Goal: Transaction & Acquisition: Book appointment/travel/reservation

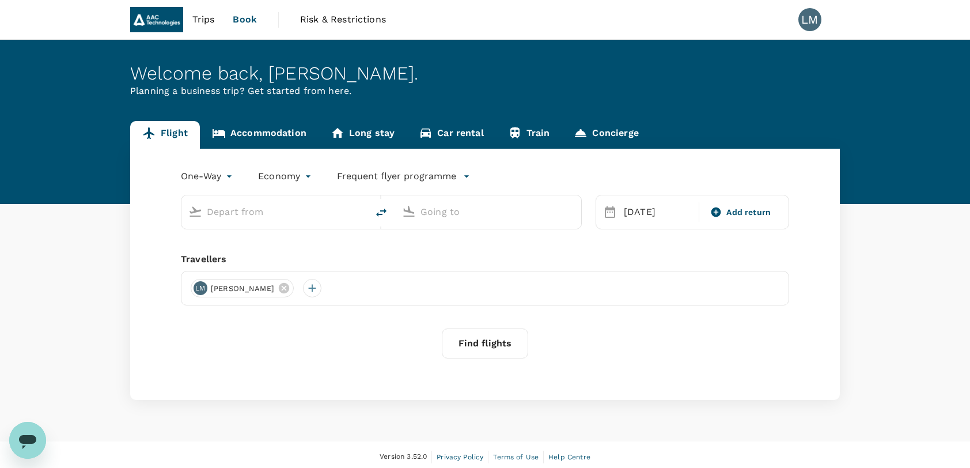
type input "Singapore Changi (SIN)"
type input "Shenzhen Bao'an Intl (SZX)"
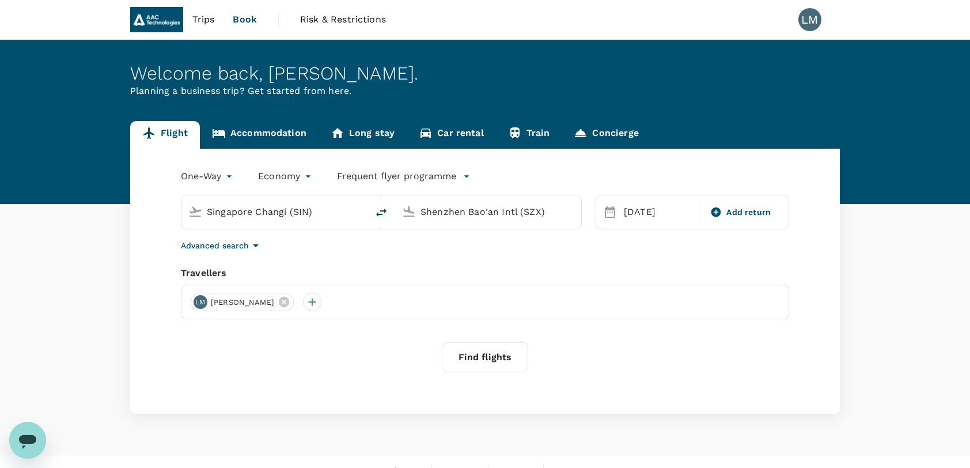
click at [244, 207] on input "Singapore Changi (SIN)" at bounding box center [275, 212] width 137 height 18
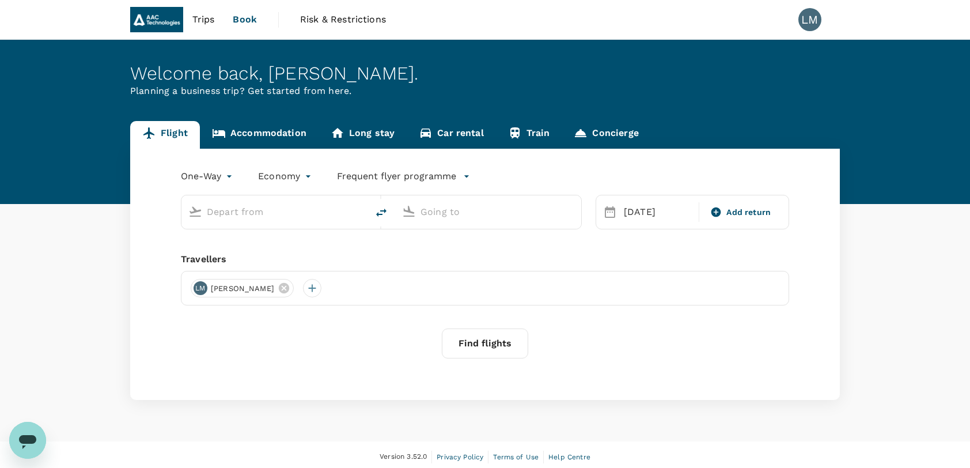
type input "Singapore Changi (SIN)"
type input "Shenzhen Bao'an Intl (SZX)"
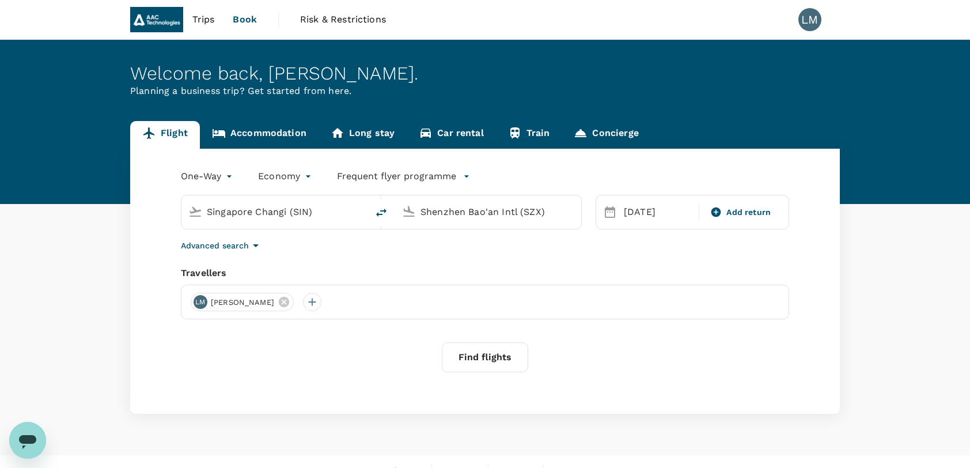
drag, startPoint x: 308, startPoint y: 212, endPoint x: 139, endPoint y: 209, distance: 168.8
click at [139, 209] on div "One-Way oneway Economy economy Frequent flyer programme Singapore Changi (SIN) …" at bounding box center [485, 281] width 710 height 265
click at [254, 263] on div "Shenzhen Bao'an Intl SZX" at bounding box center [284, 257] width 247 height 18
type input "Shenzhen Bao'an Intl (SZX)"
drag, startPoint x: 545, startPoint y: 211, endPoint x: 302, endPoint y: 190, distance: 243.4
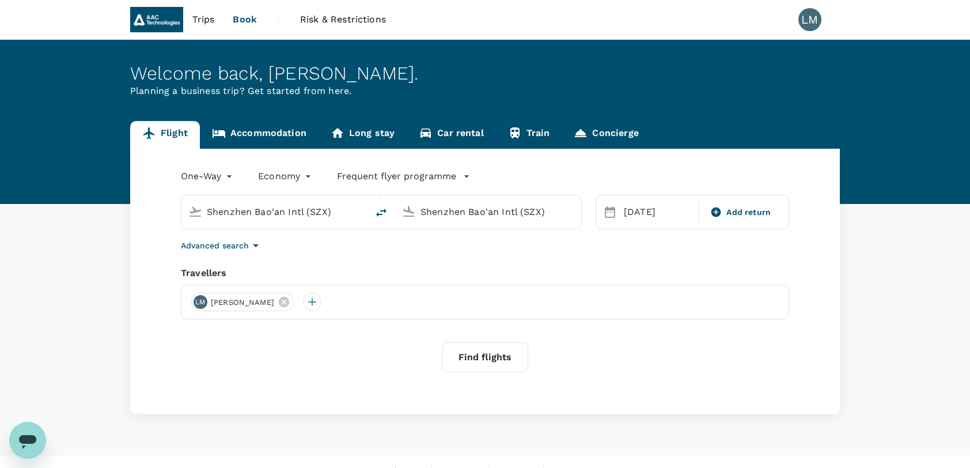
click at [304, 190] on div "Shenzhen Bao'an Intl (SZX) Shenzhen Bao'an Intl (SZX)" at bounding box center [374, 205] width 415 height 48
click at [468, 255] on p "Changzhou Benniu" at bounding box center [505, 257] width 203 height 12
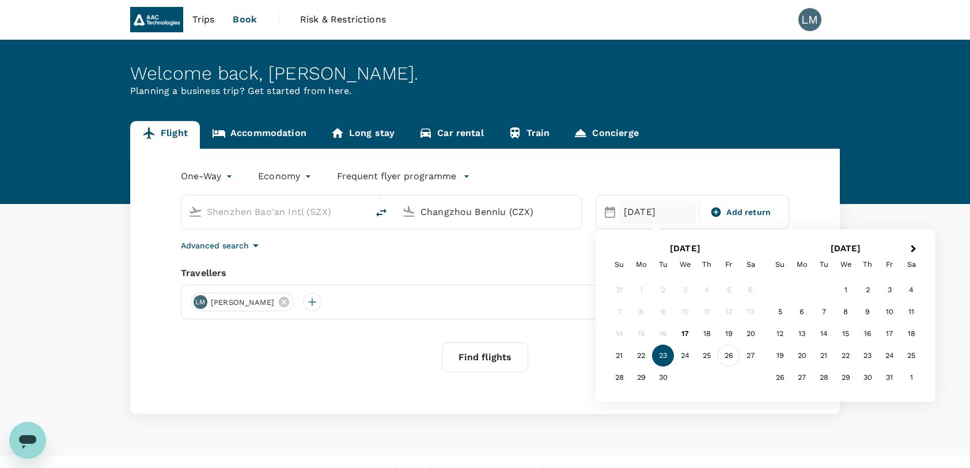
type input "Changzhou Benniu (CZX)"
click at [729, 351] on div "26" at bounding box center [729, 355] width 22 height 22
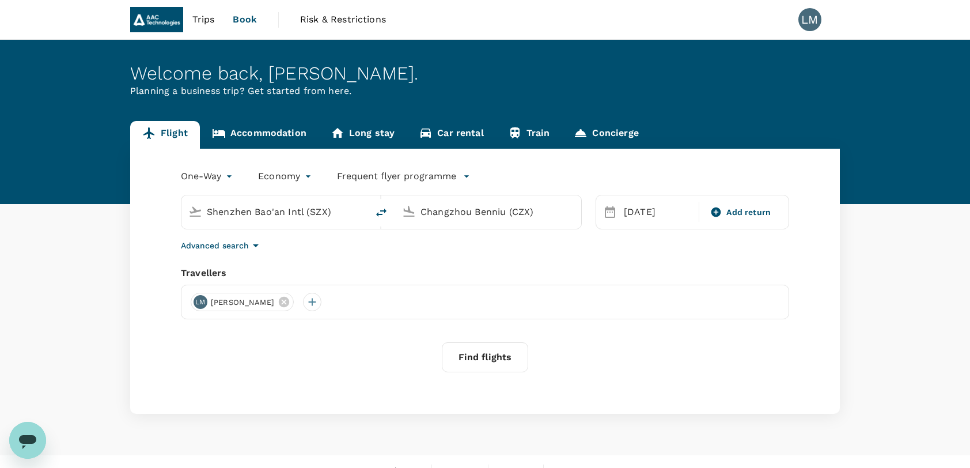
click at [479, 355] on button "Find flights" at bounding box center [485, 357] width 86 height 30
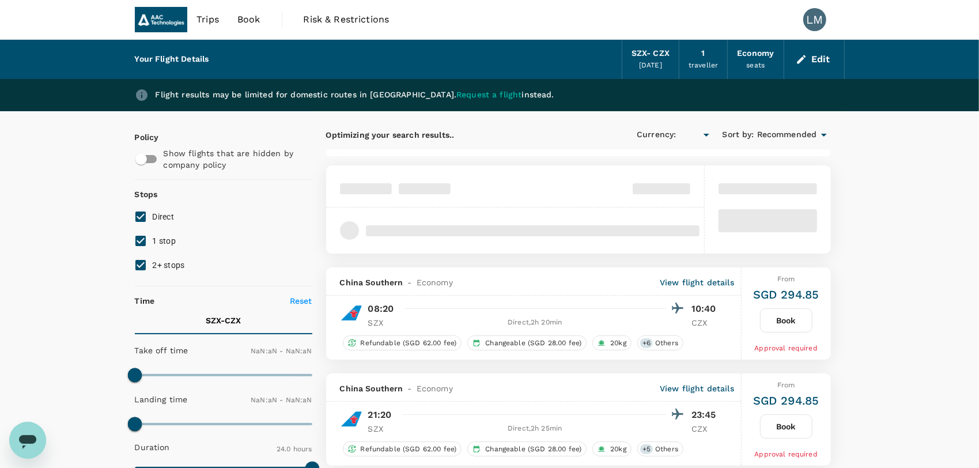
type input "SGD"
type input "1440"
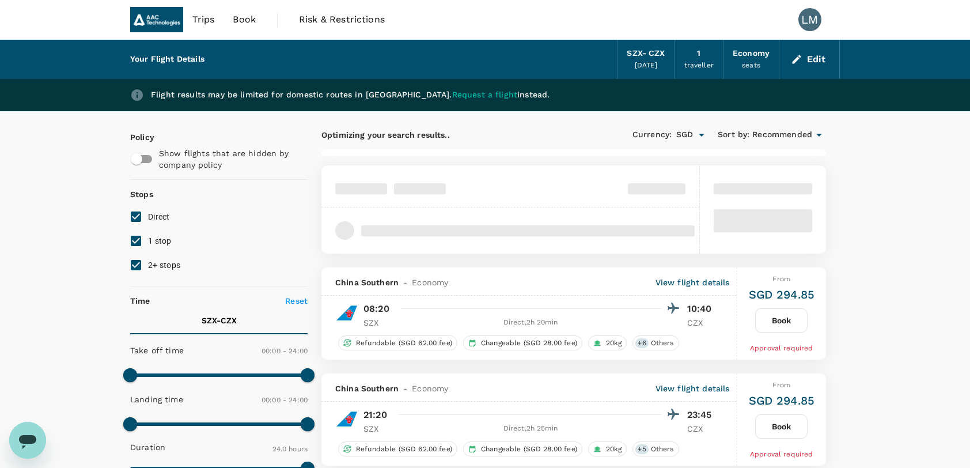
click at [139, 211] on input "Direct" at bounding box center [136, 216] width 24 height 24
checkbox input "false"
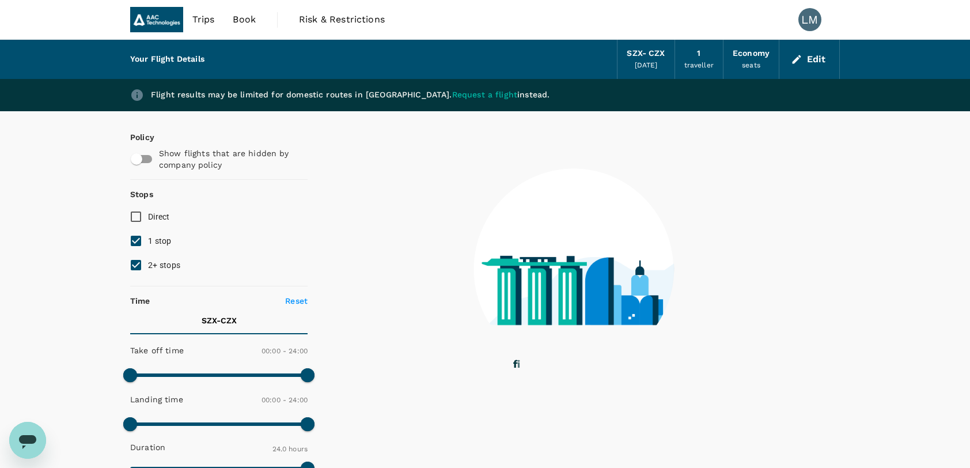
click at [135, 238] on input "1 stop" at bounding box center [136, 241] width 24 height 24
checkbox input "false"
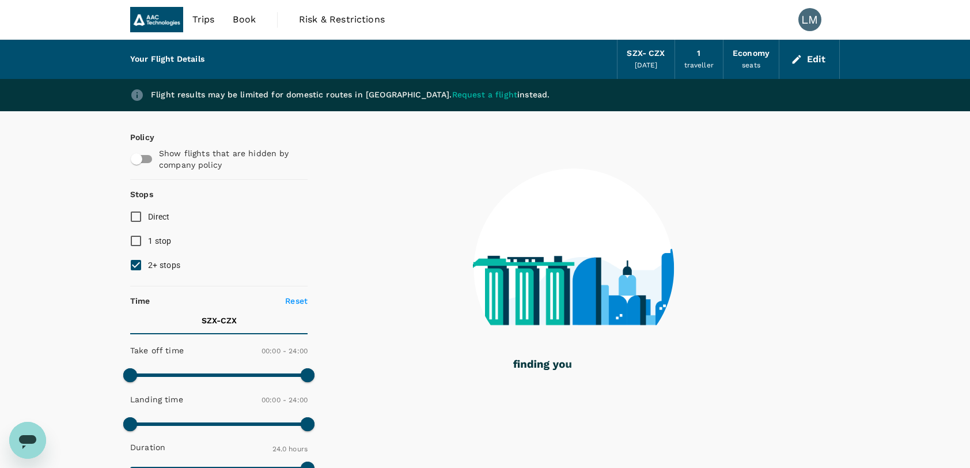
click at [134, 265] on input "2+ stops" at bounding box center [136, 265] width 24 height 24
checkbox input "false"
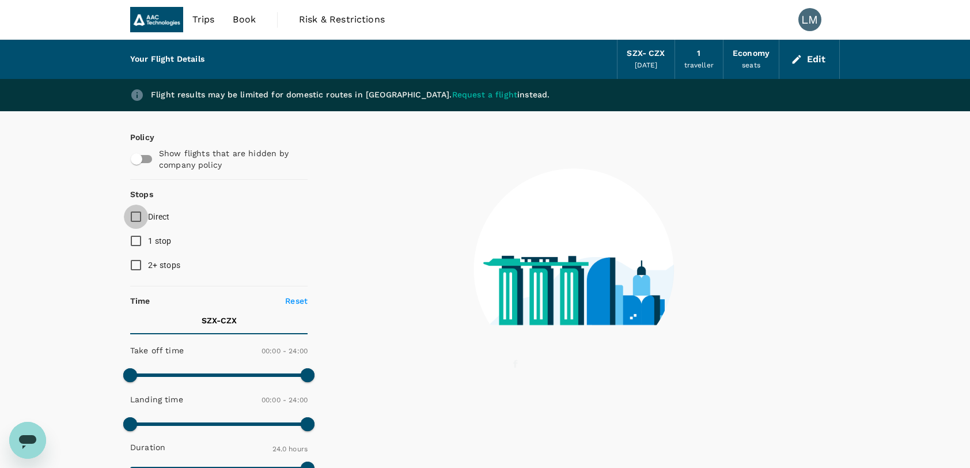
click at [136, 217] on input "Direct" at bounding box center [136, 216] width 24 height 24
checkbox input "true"
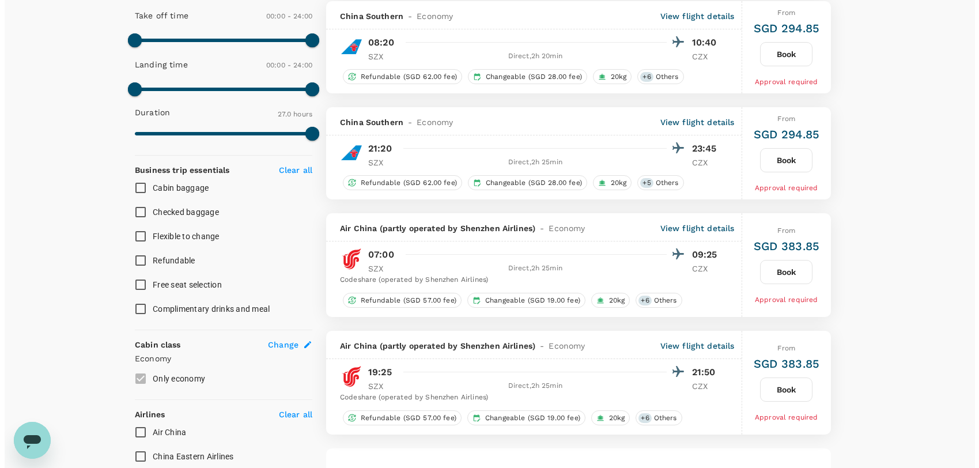
scroll to position [346, 0]
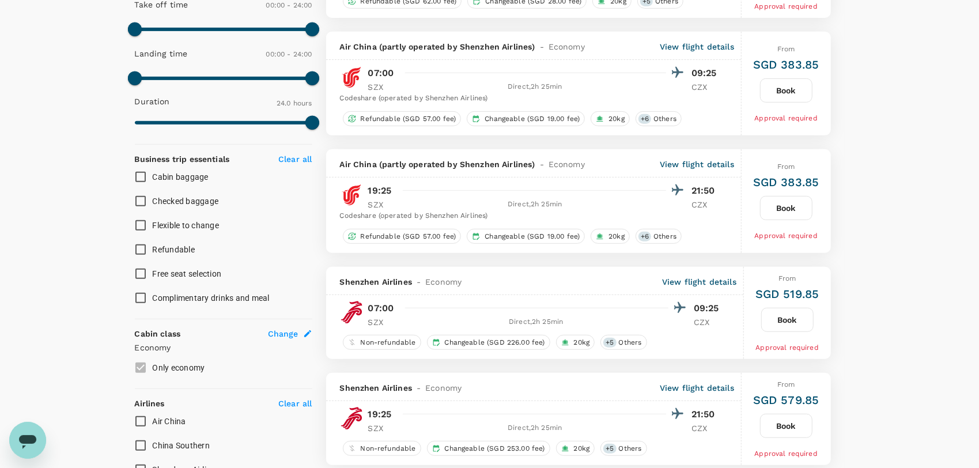
type input "1620"
